Goal: Task Accomplishment & Management: Manage account settings

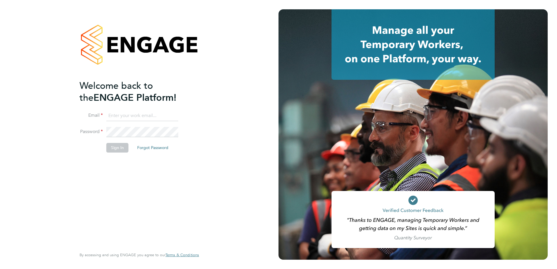
type input "adam.large@vistry.co.uk"
click at [117, 145] on button "Sign In" at bounding box center [117, 147] width 22 height 9
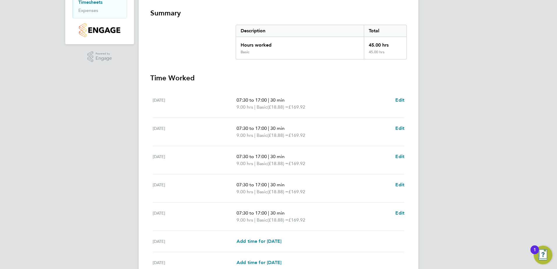
scroll to position [156, 0]
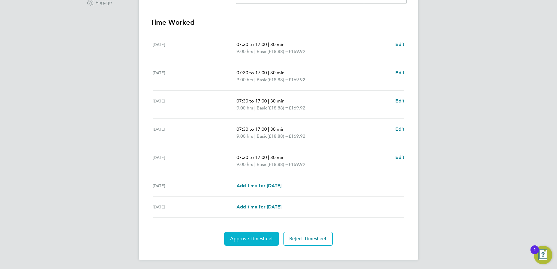
click at [251, 240] on span "Approve Timesheet" at bounding box center [251, 239] width 43 height 6
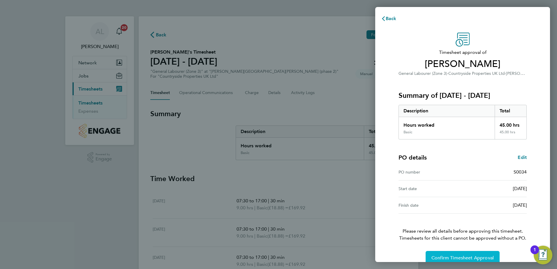
click at [475, 258] on span "Confirm Timesheet Approval" at bounding box center [462, 258] width 62 height 6
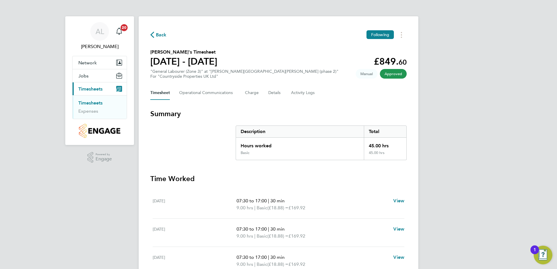
click at [90, 103] on link "Timesheets" at bounding box center [90, 103] width 24 height 6
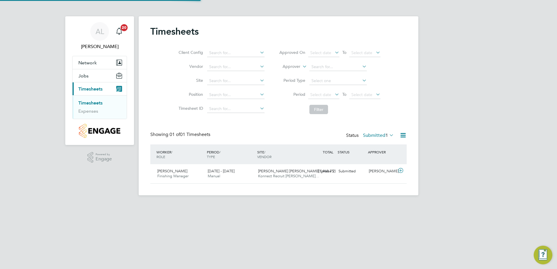
scroll to position [15, 51]
click at [218, 172] on span "[DATE] - [DATE]" at bounding box center [221, 171] width 27 height 5
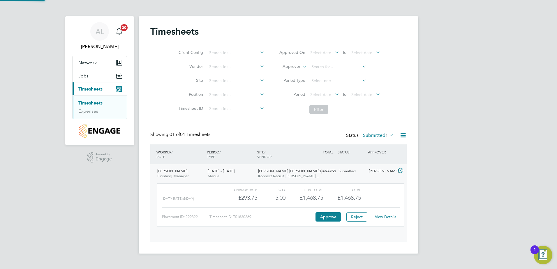
scroll to position [10, 57]
click at [331, 217] on button "Approve" at bounding box center [328, 216] width 26 height 9
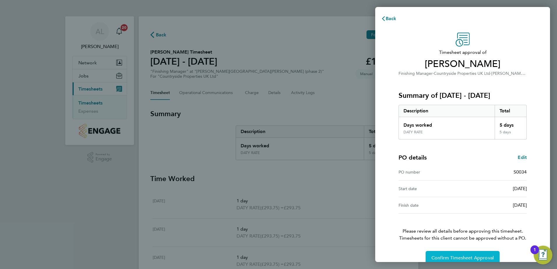
click at [444, 259] on span "Confirm Timesheet Approval" at bounding box center [462, 258] width 62 height 6
